Goal: Use online tool/utility: Use online tool/utility

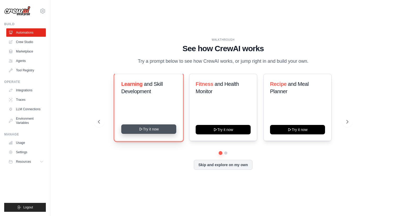
click at [161, 134] on button "Try it now" at bounding box center [148, 128] width 55 height 9
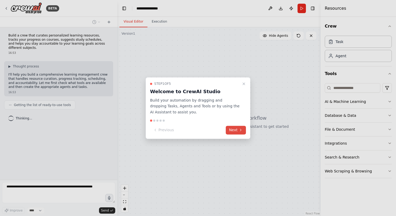
click at [239, 129] on icon at bounding box center [241, 130] width 4 height 4
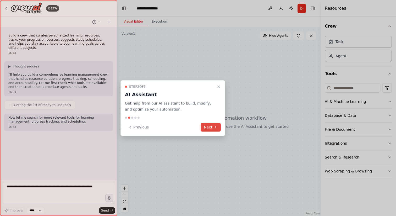
click at [216, 124] on button "Next" at bounding box center [211, 127] width 20 height 9
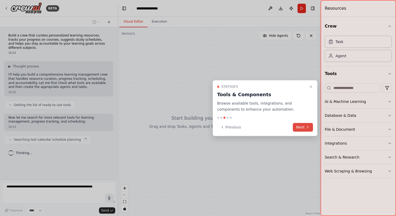
click at [302, 128] on button "Next" at bounding box center [303, 127] width 20 height 9
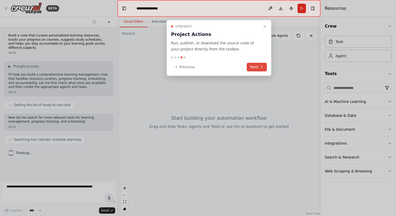
click at [258, 65] on button "Next" at bounding box center [257, 67] width 20 height 9
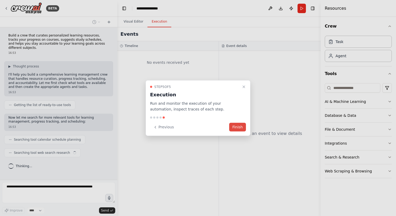
click at [237, 127] on button "Finish" at bounding box center [237, 127] width 17 height 9
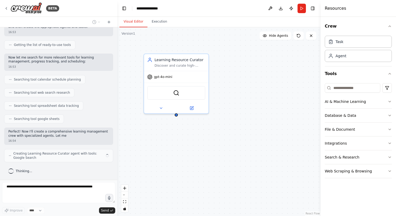
scroll to position [64, 0]
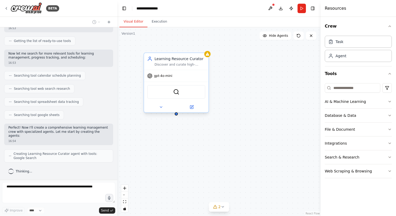
click at [160, 66] on div "Discover and curate high-quality, personalized learning resources for {subject}…" at bounding box center [180, 64] width 51 height 4
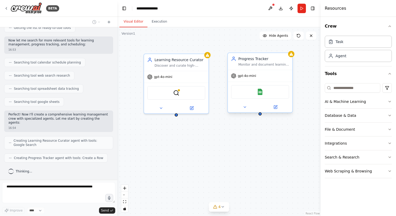
click at [251, 74] on span "gpt-4o-mini" at bounding box center [247, 76] width 18 height 4
click at [260, 95] on div "Google Sheets" at bounding box center [260, 92] width 58 height 14
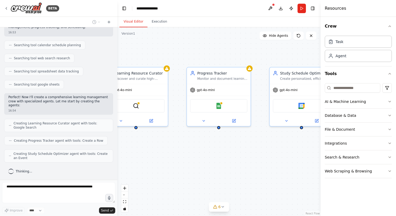
drag, startPoint x: 238, startPoint y: 176, endPoint x: 157, endPoint y: 163, distance: 82.3
click at [157, 163] on div "Learning Resource Curator Discover and curate high-quality, personalized learni…" at bounding box center [218, 121] width 203 height 188
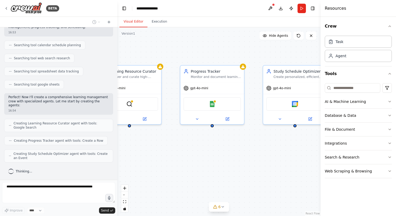
scroll to position [112, 0]
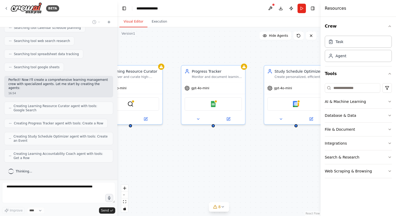
drag, startPoint x: 157, startPoint y: 163, endPoint x: 194, endPoint y: 171, distance: 37.6
click at [194, 172] on div "Learning Resource Curator Discover and curate high-quality, personalized learni…" at bounding box center [218, 121] width 203 height 188
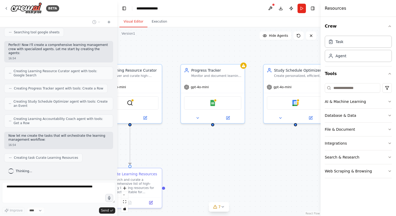
scroll to position [160, 0]
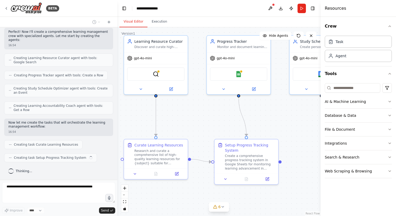
drag, startPoint x: 153, startPoint y: 160, endPoint x: 179, endPoint y: 132, distance: 38.8
click at [179, 132] on div ".deletable-edge-delete-btn { width: 20px; height: 20px; border: 0px solid #ffff…" at bounding box center [218, 121] width 203 height 188
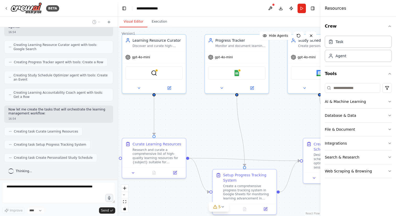
drag, startPoint x: 215, startPoint y: 124, endPoint x: 172, endPoint y: 87, distance: 56.7
click at [173, 88] on div ".deletable-edge-delete-btn { width: 20px; height: 20px; border: 0px solid #ffff…" at bounding box center [218, 121] width 203 height 188
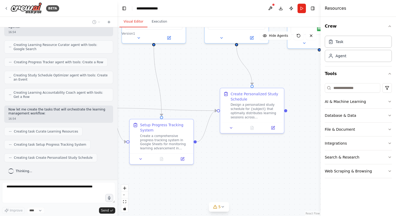
drag, startPoint x: 287, startPoint y: 168, endPoint x: 244, endPoint y: 152, distance: 46.2
click at [244, 153] on div ".deletable-edge-delete-btn { width: 20px; height: 20px; border: 0px solid #ffff…" at bounding box center [218, 121] width 203 height 188
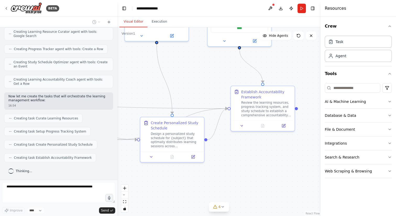
drag, startPoint x: 300, startPoint y: 163, endPoint x: 220, endPoint y: 160, distance: 80.5
click at [220, 160] on div ".deletable-edge-delete-btn { width: 20px; height: 20px; border: 0px solid #ffff…" at bounding box center [218, 121] width 203 height 188
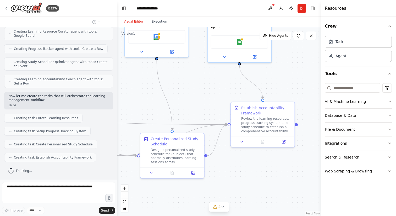
scroll to position [216, 0]
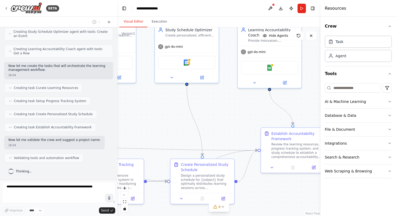
drag, startPoint x: 220, startPoint y: 160, endPoint x: 251, endPoint y: 204, distance: 53.4
click at [252, 204] on div ".deletable-edge-delete-btn { width: 20px; height: 20px; border: 0px solid #ffff…" at bounding box center [218, 121] width 203 height 188
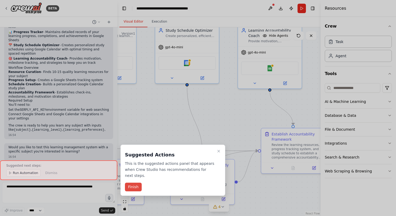
scroll to position [411, 0]
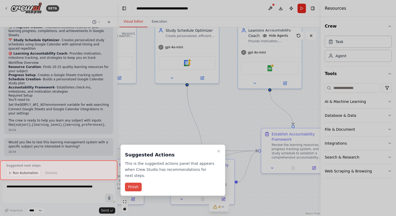
click at [139, 187] on button "Finish" at bounding box center [133, 186] width 17 height 9
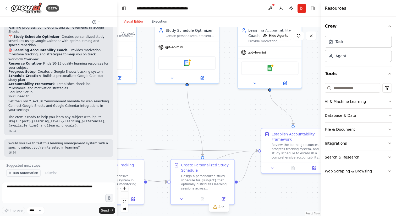
click at [35, 174] on span "Run Automation" at bounding box center [25, 173] width 25 height 4
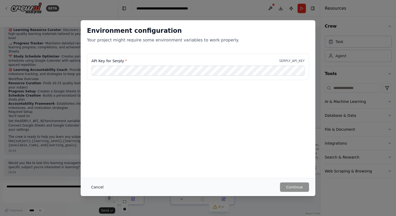
click at [91, 190] on button "Cancel" at bounding box center [97, 186] width 21 height 9
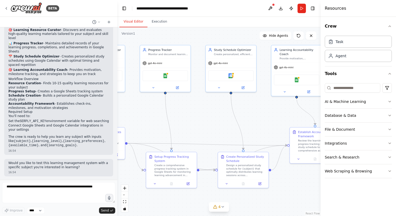
drag, startPoint x: 175, startPoint y: 125, endPoint x: 218, endPoint y: 122, distance: 43.3
click at [219, 123] on div ".deletable-edge-delete-btn { width: 20px; height: 20px; border: 0px solid #ffff…" at bounding box center [218, 121] width 203 height 188
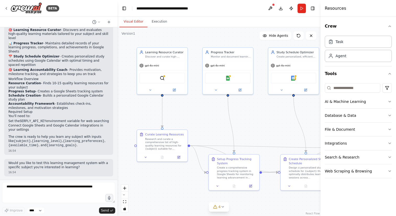
drag, startPoint x: 233, startPoint y: 121, endPoint x: 294, endPoint y: 125, distance: 61.4
click at [295, 125] on div ".deletable-edge-delete-btn { width: 20px; height: 20px; border: 0px solid #ffff…" at bounding box center [218, 121] width 203 height 188
click at [163, 137] on div "Research and curate a comprehensive list of high-quality learning resources for…" at bounding box center [165, 142] width 40 height 13
click at [164, 143] on div "Research and curate a comprehensive list of high-quality learning resources for…" at bounding box center [165, 142] width 40 height 13
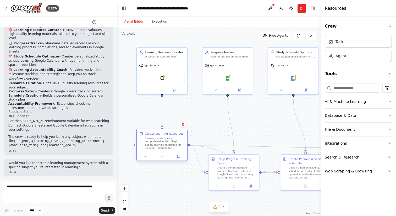
click at [164, 143] on div "Research and curate a comprehensive list of high-quality learning resources for…" at bounding box center [165, 142] width 40 height 13
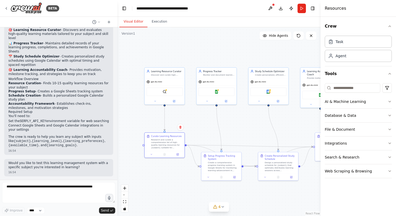
drag, startPoint x: 240, startPoint y: 143, endPoint x: 189, endPoint y: 126, distance: 53.8
click at [189, 127] on div ".deletable-edge-delete-btn { width: 20px; height: 20px; border: 0px solid #ffff…" at bounding box center [218, 121] width 203 height 188
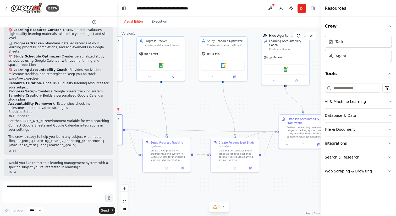
click at [272, 36] on span "Hide Agents" at bounding box center [278, 36] width 19 height 4
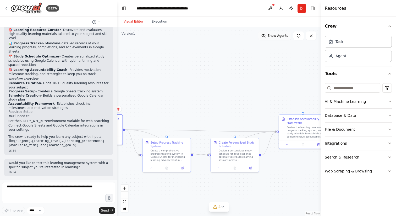
click at [272, 36] on span "Show Agents" at bounding box center [278, 36] width 20 height 4
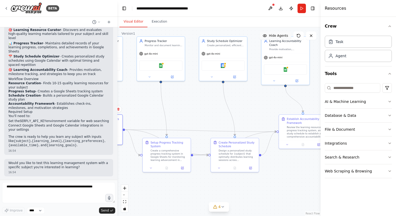
click at [271, 36] on span "Hide Agents" at bounding box center [278, 36] width 19 height 4
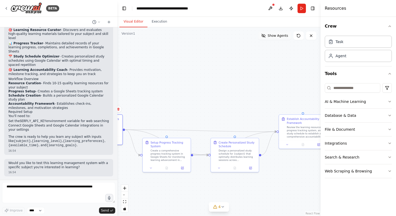
click at [271, 36] on span "Show Agents" at bounding box center [278, 36] width 20 height 4
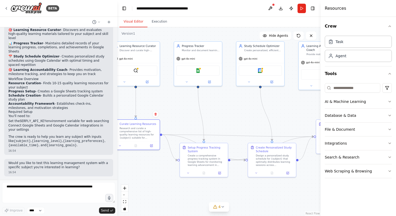
drag, startPoint x: 248, startPoint y: 95, endPoint x: 300, endPoint y: 96, distance: 52.1
click at [300, 96] on div ".deletable-edge-delete-btn { width: 20px; height: 20px; border: 0px solid #ffff…" at bounding box center [218, 121] width 203 height 188
